Goal: Task Accomplishment & Management: Complete application form

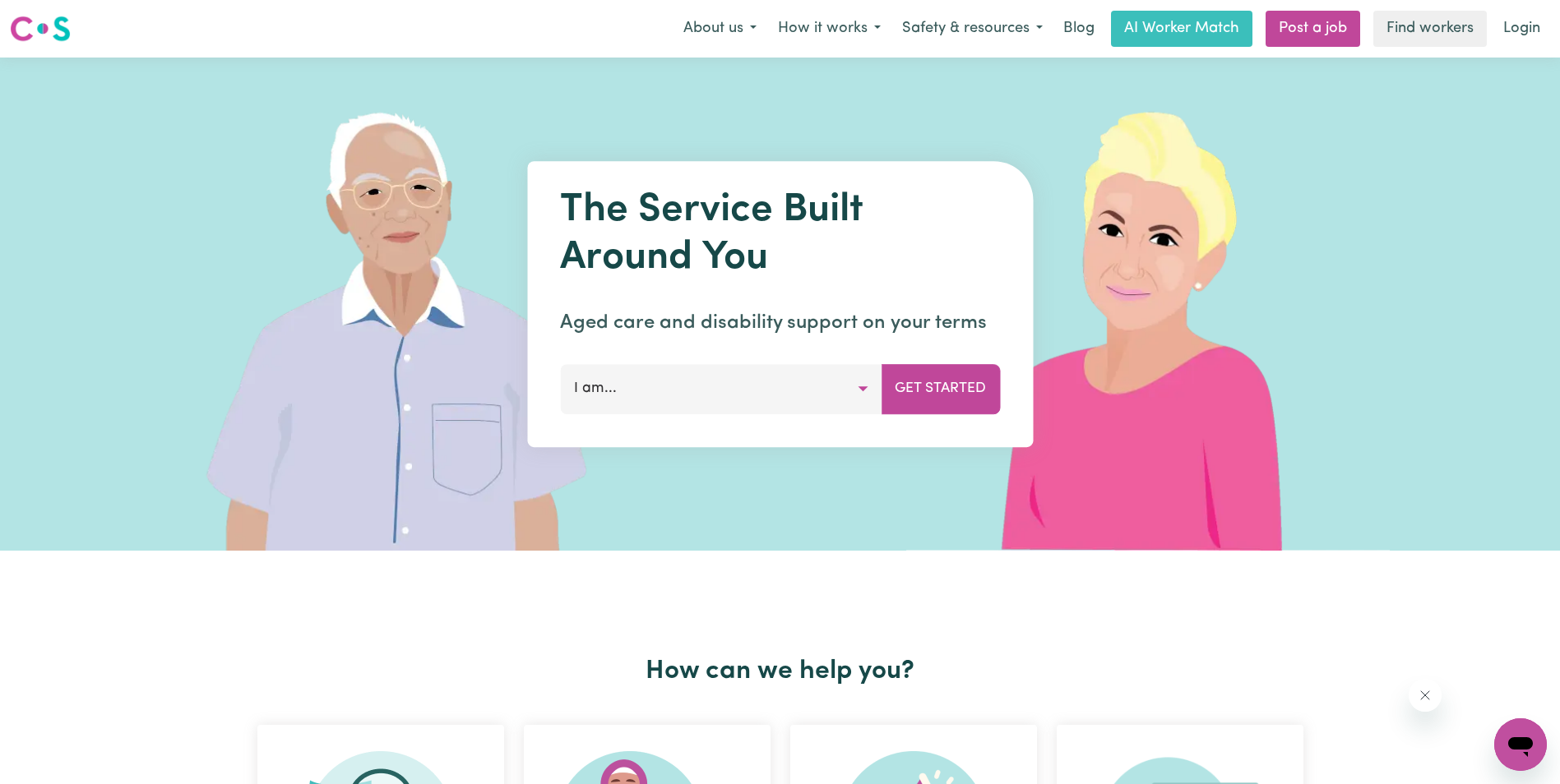
click at [635, 392] on button "I am..." at bounding box center [720, 388] width 321 height 49
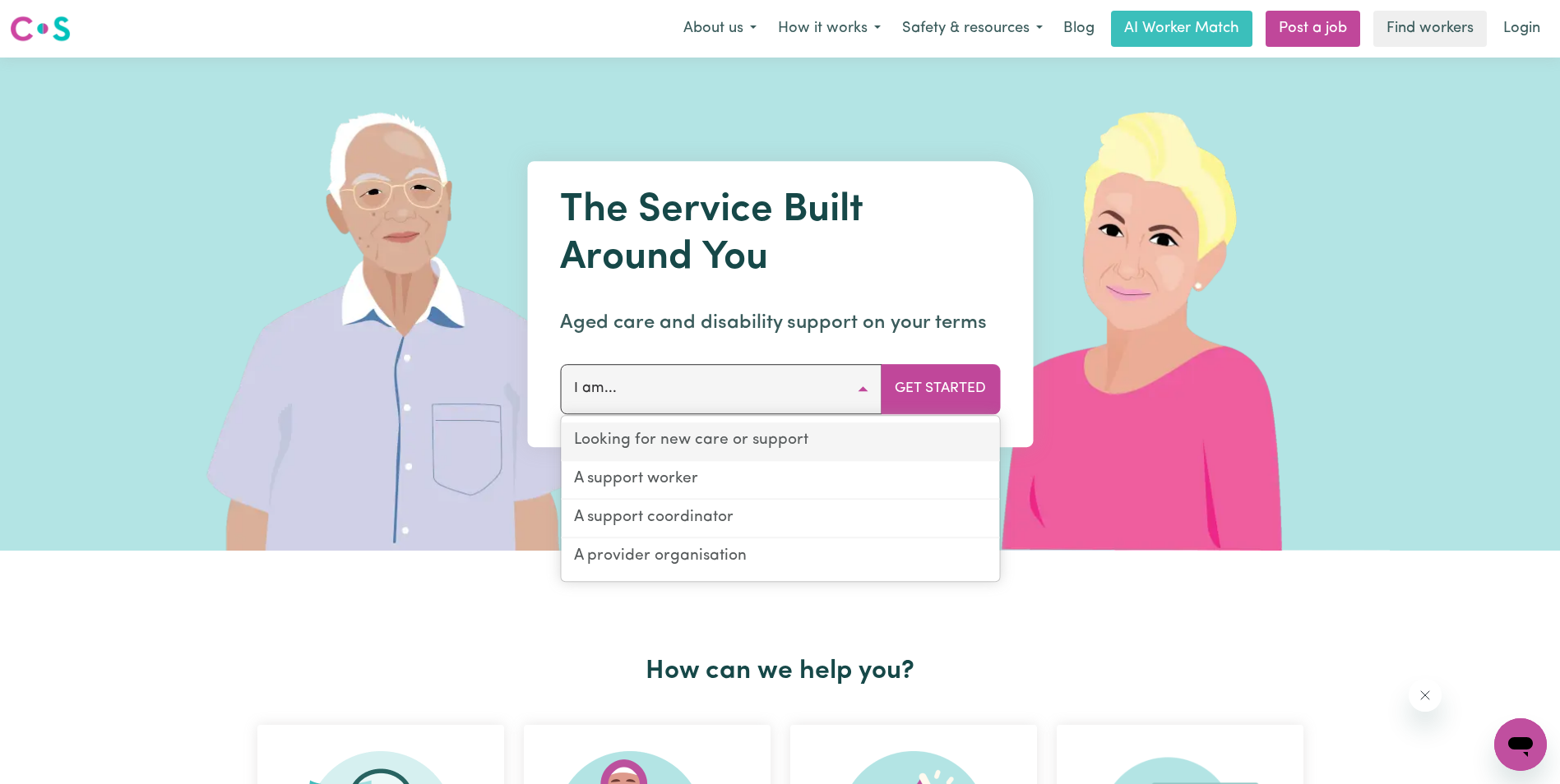
click at [677, 439] on link "Looking for new care or support" at bounding box center [779, 441] width 438 height 39
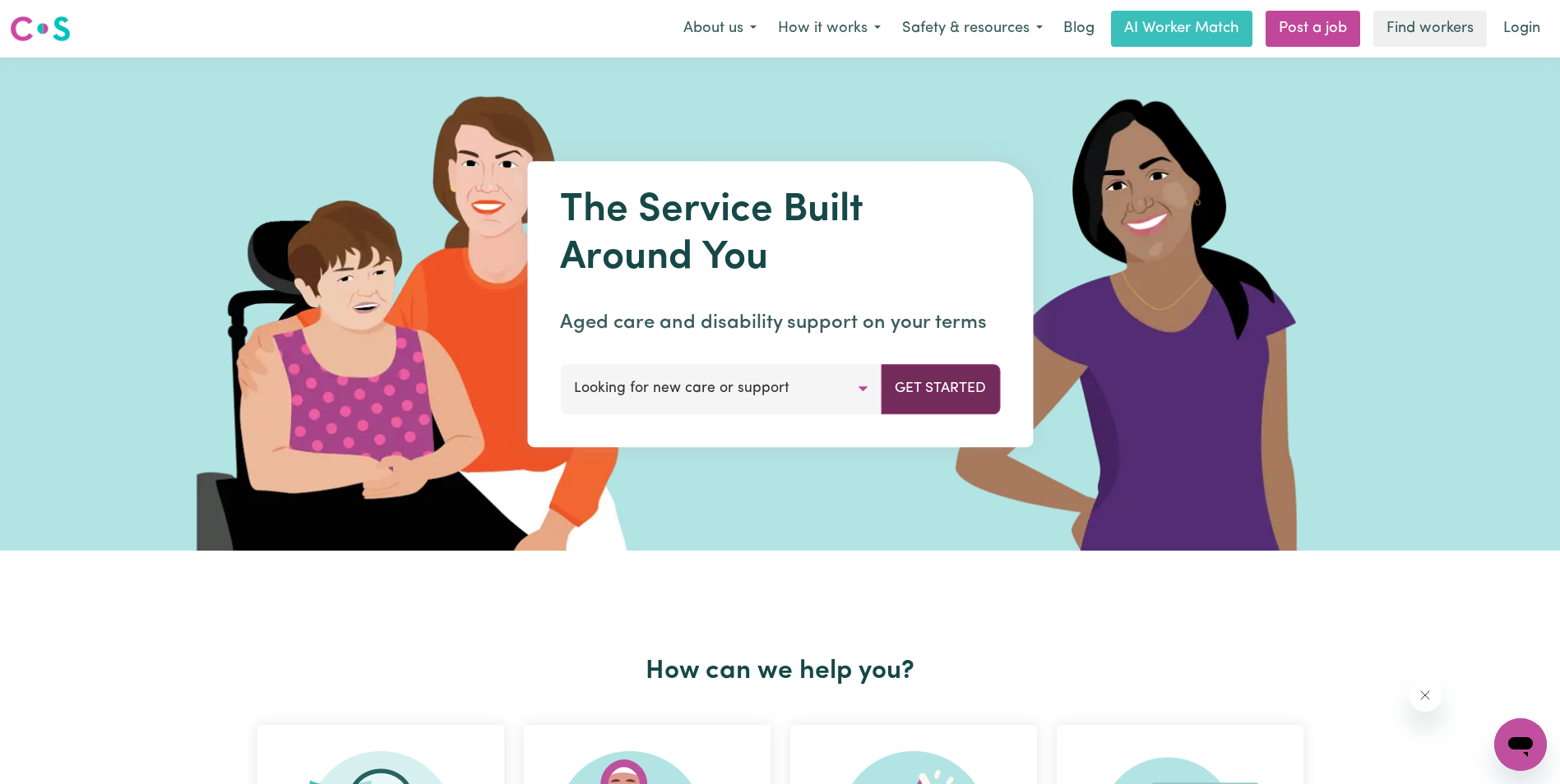
click at [936, 386] on button "Get Started" at bounding box center [940, 388] width 120 height 49
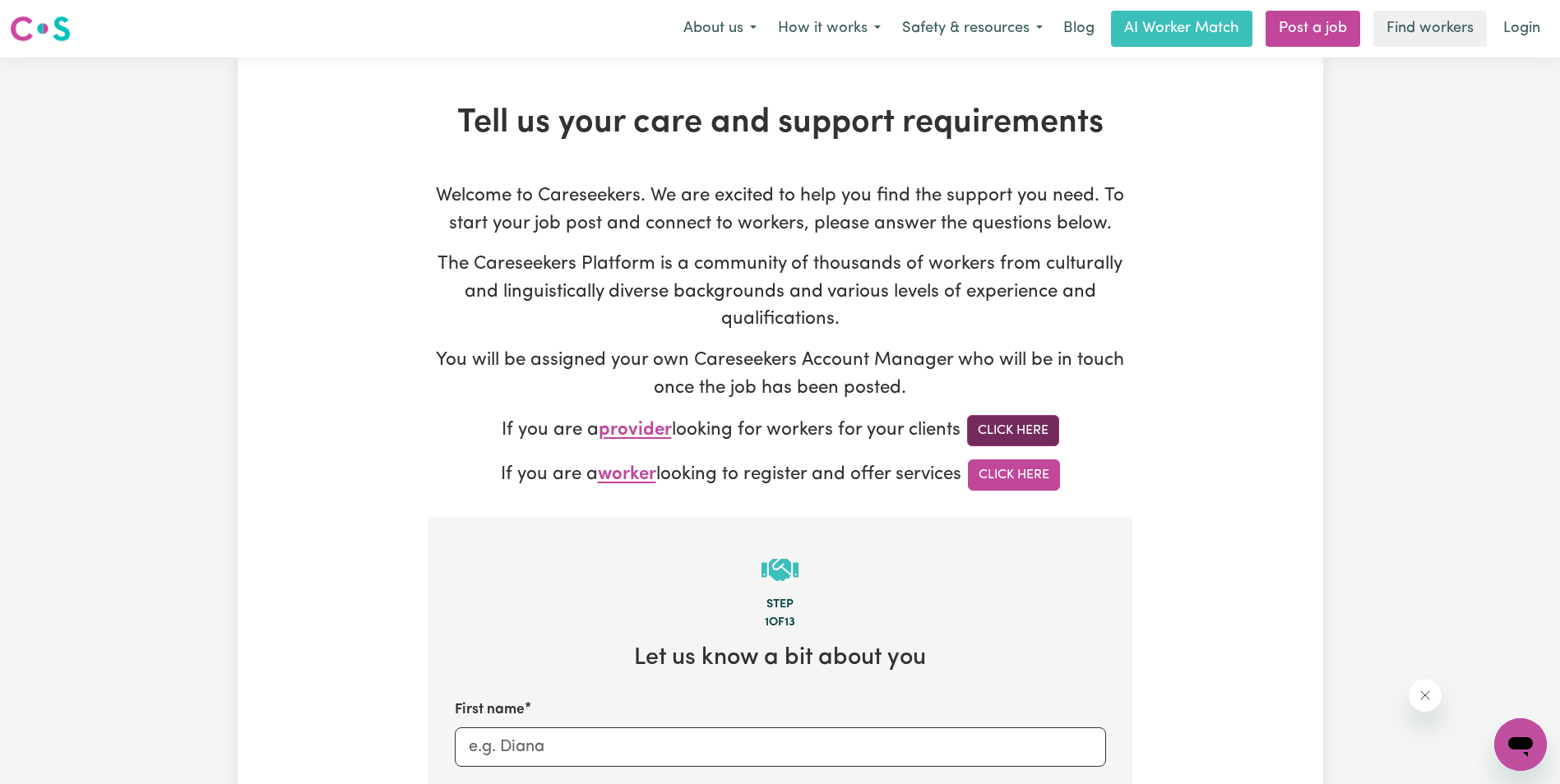
click at [1031, 440] on link "Click Here" at bounding box center [1012, 430] width 92 height 31
